Goal: Book appointment/travel/reservation

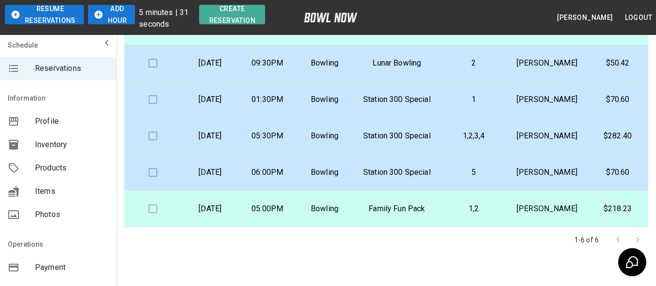
scroll to position [97, 0]
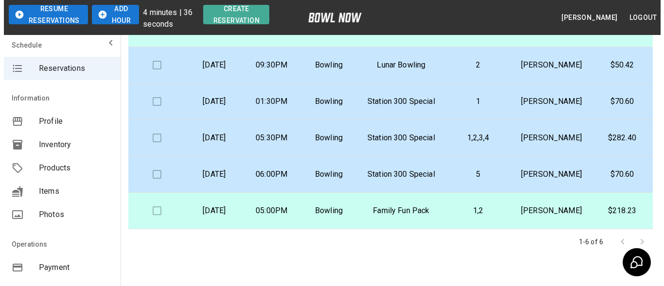
scroll to position [97, 0]
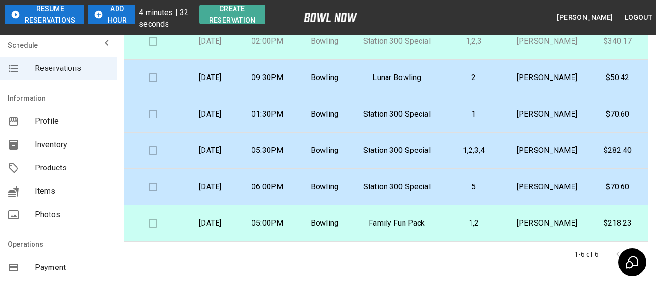
click at [617, 84] on p "$50.42" at bounding box center [618, 78] width 46 height 12
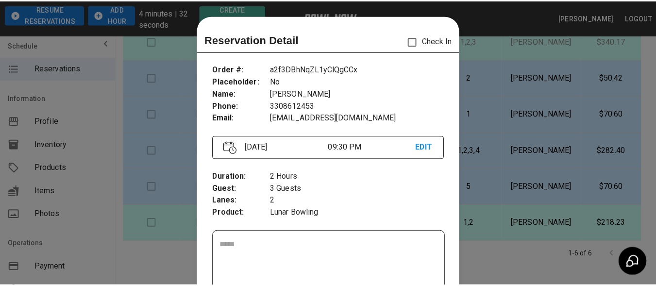
scroll to position [16, 0]
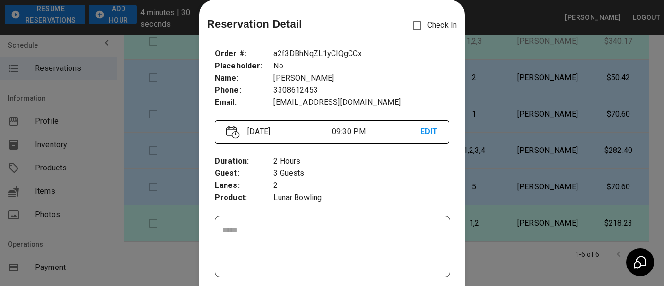
click at [512, 27] on div at bounding box center [332, 143] width 664 height 286
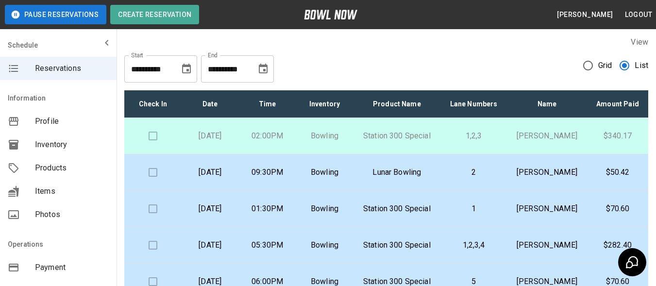
scroll to position [0, 0]
